Goal: Task Accomplishment & Management: Manage account settings

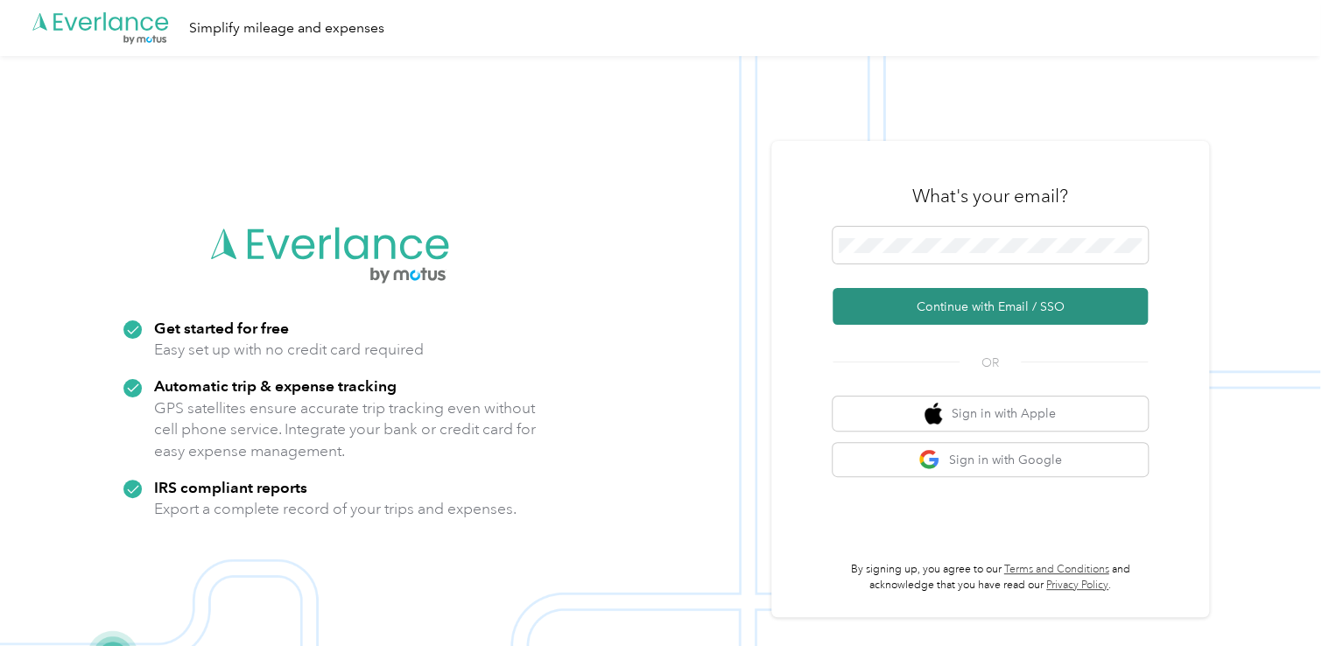
click at [976, 307] on button "Continue with Email / SSO" at bounding box center [990, 306] width 315 height 37
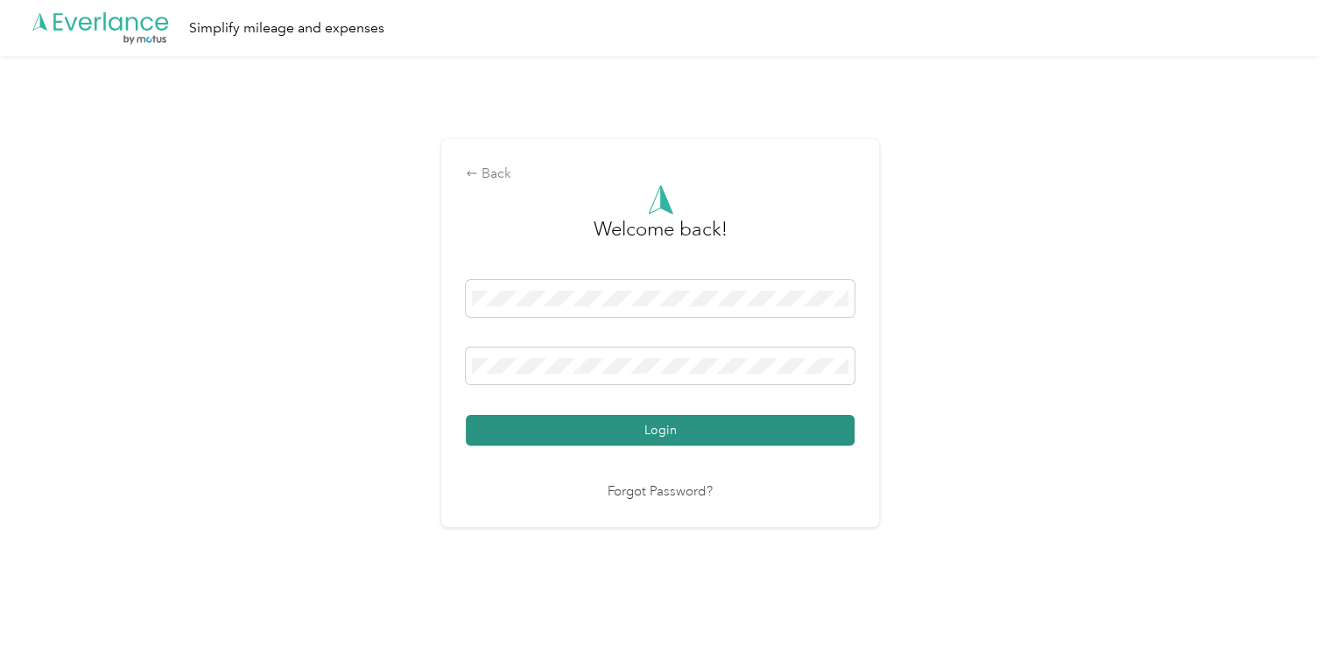
click at [668, 422] on button "Login" at bounding box center [660, 430] width 389 height 31
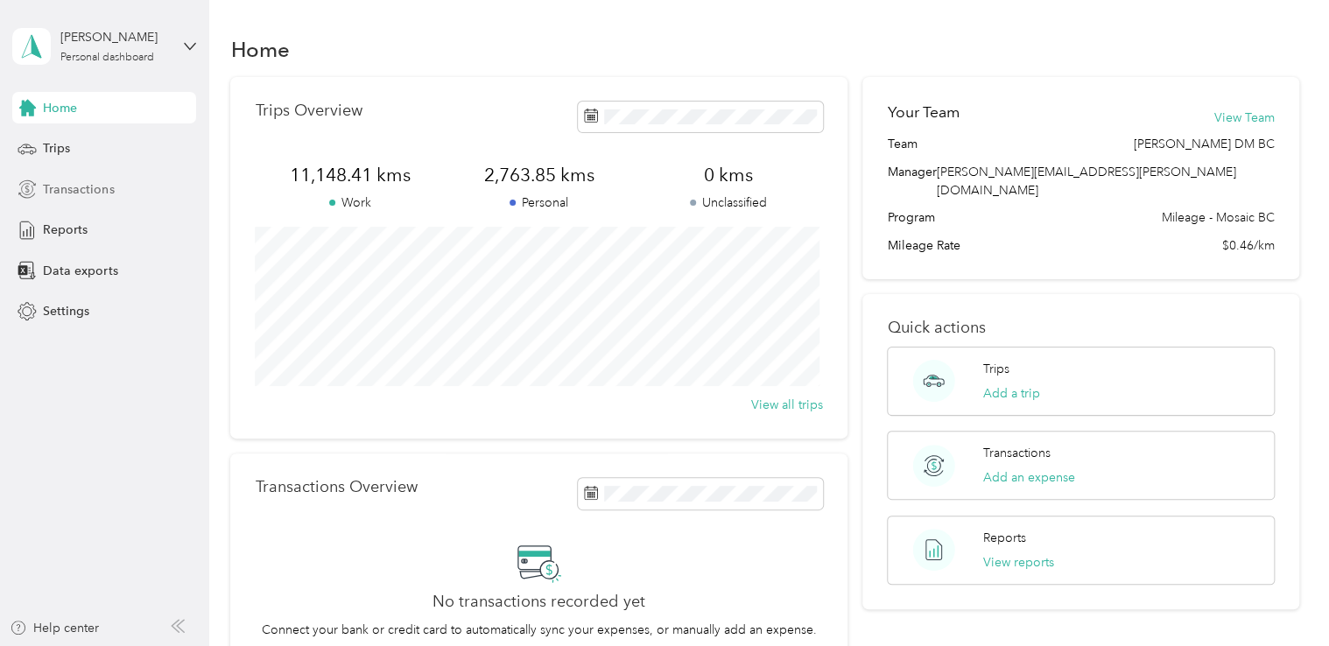
click at [74, 187] on span "Transactions" at bounding box center [78, 189] width 71 height 18
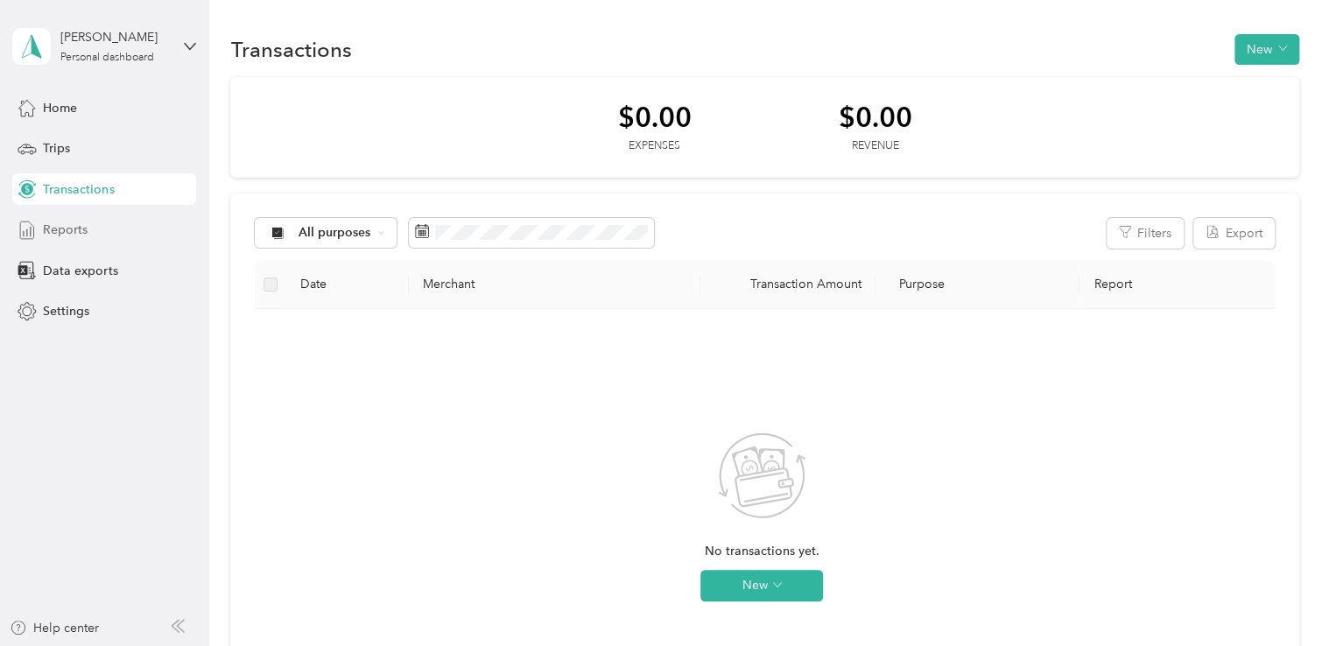
click at [73, 228] on span "Reports" at bounding box center [65, 230] width 45 height 18
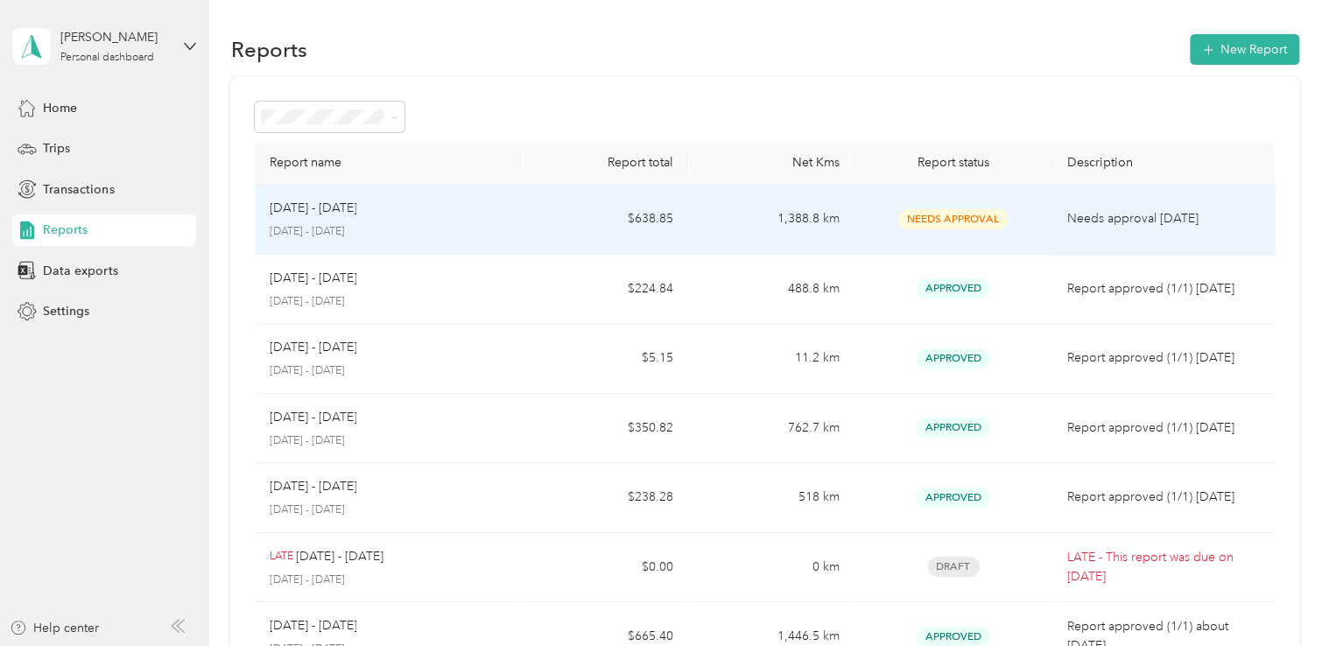
click at [560, 219] on td "$638.85" at bounding box center [604, 220] width 166 height 70
